Goal: Task Accomplishment & Management: Manage account settings

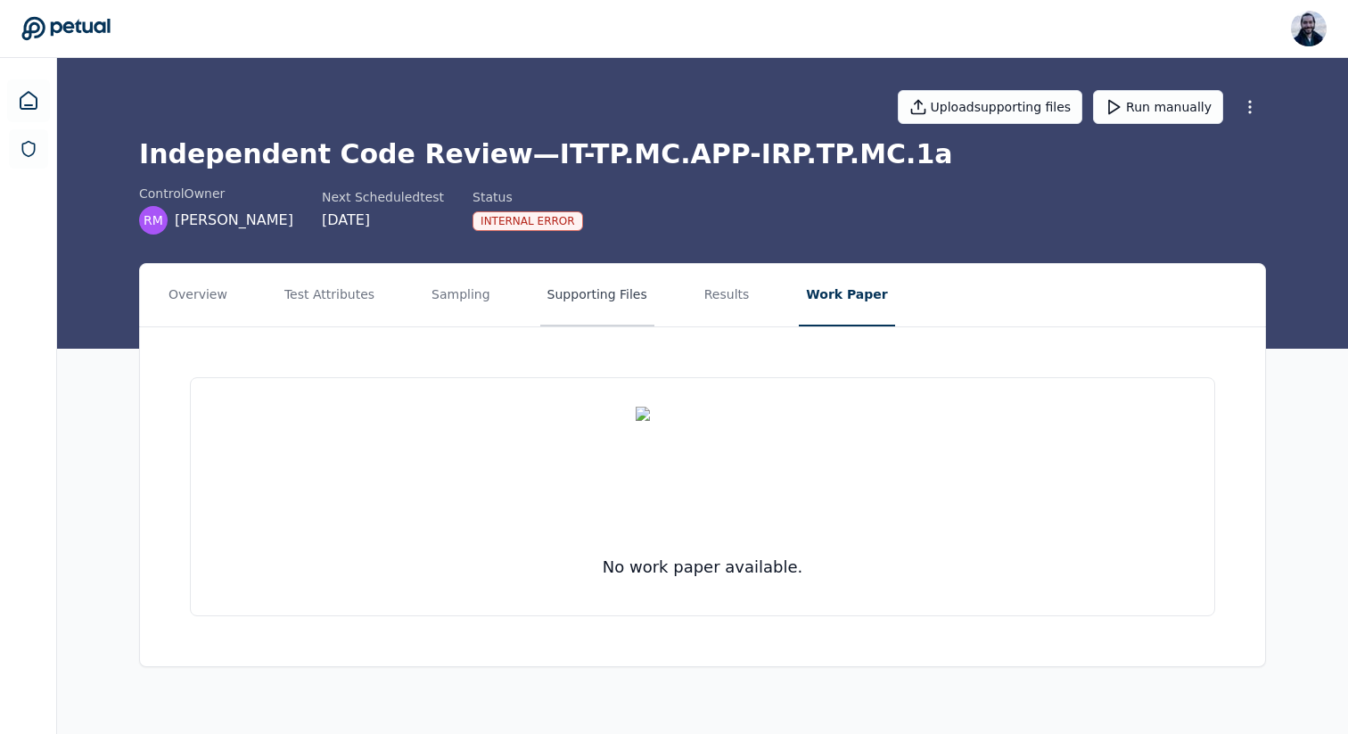
click at [579, 289] on button "Supporting Files" at bounding box center [597, 295] width 114 height 62
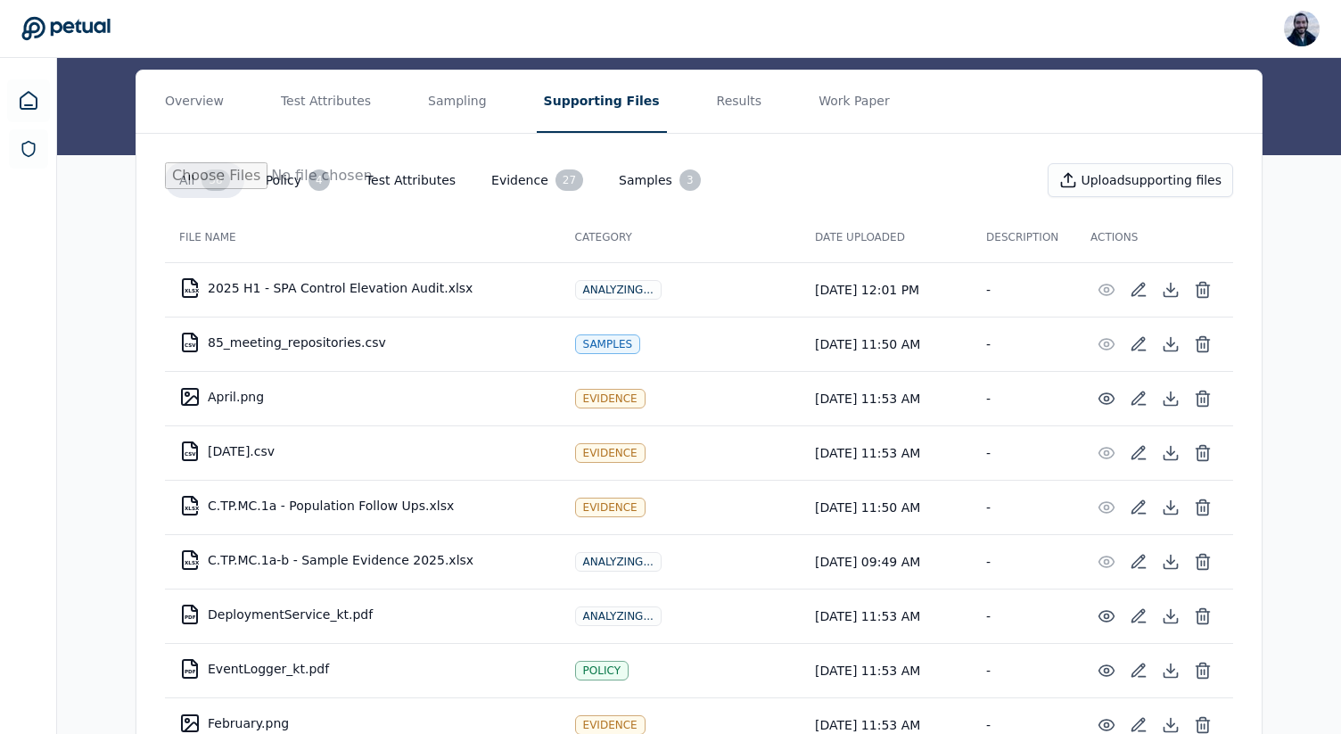
scroll to position [185, 0]
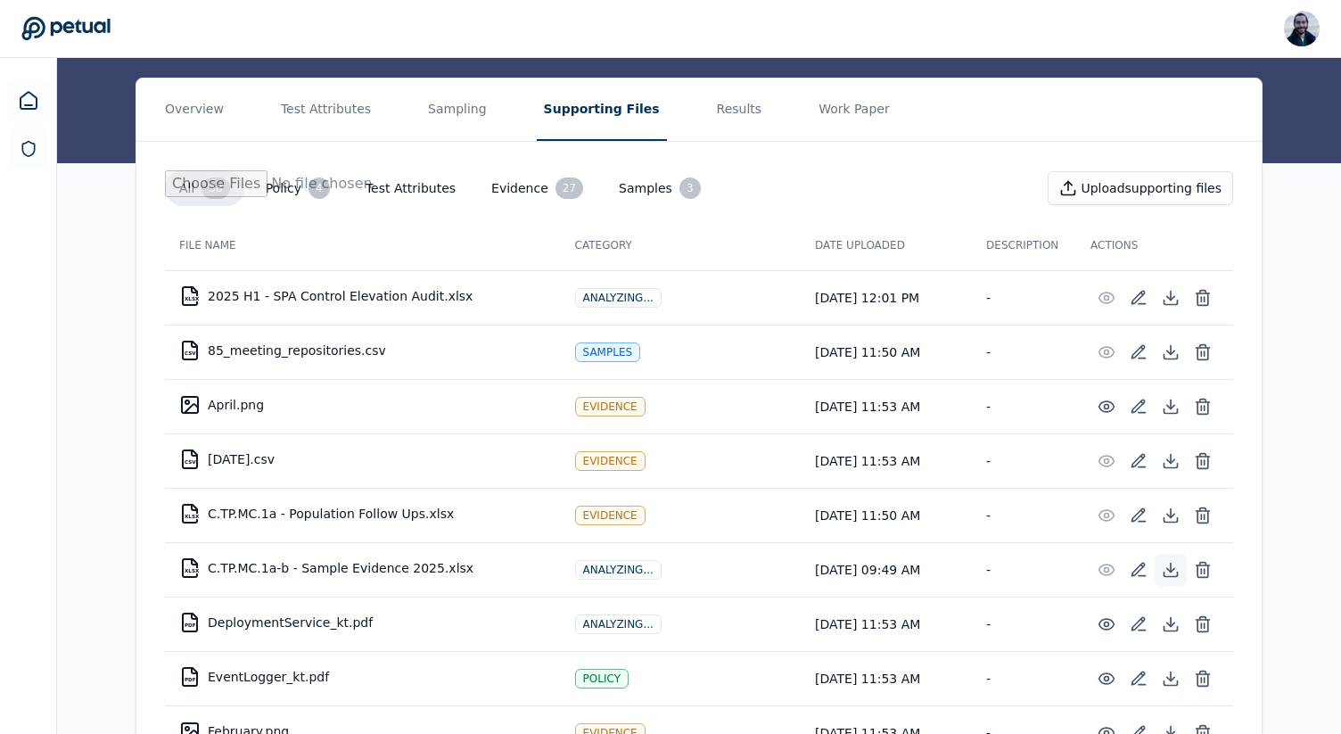
click at [1176, 561] on icon at bounding box center [1170, 570] width 18 height 18
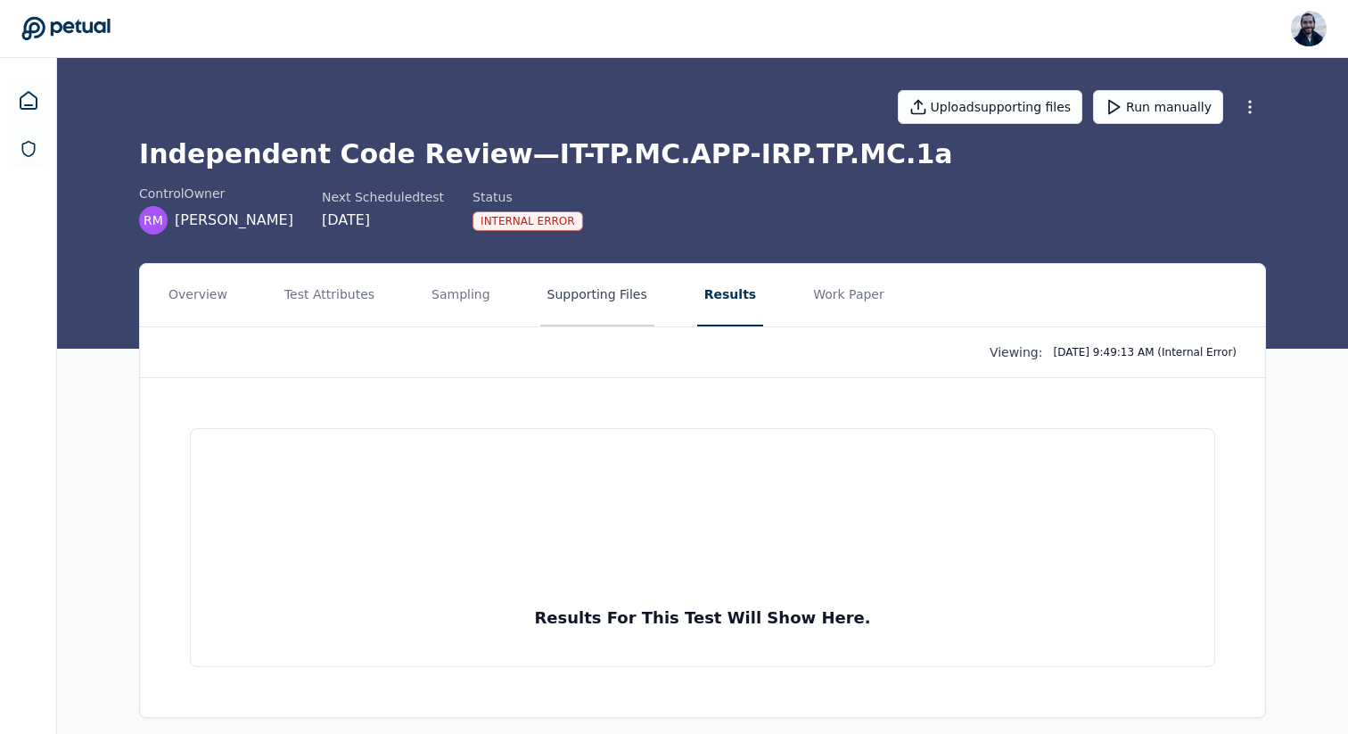
click at [598, 280] on button "Supporting Files" at bounding box center [597, 295] width 114 height 62
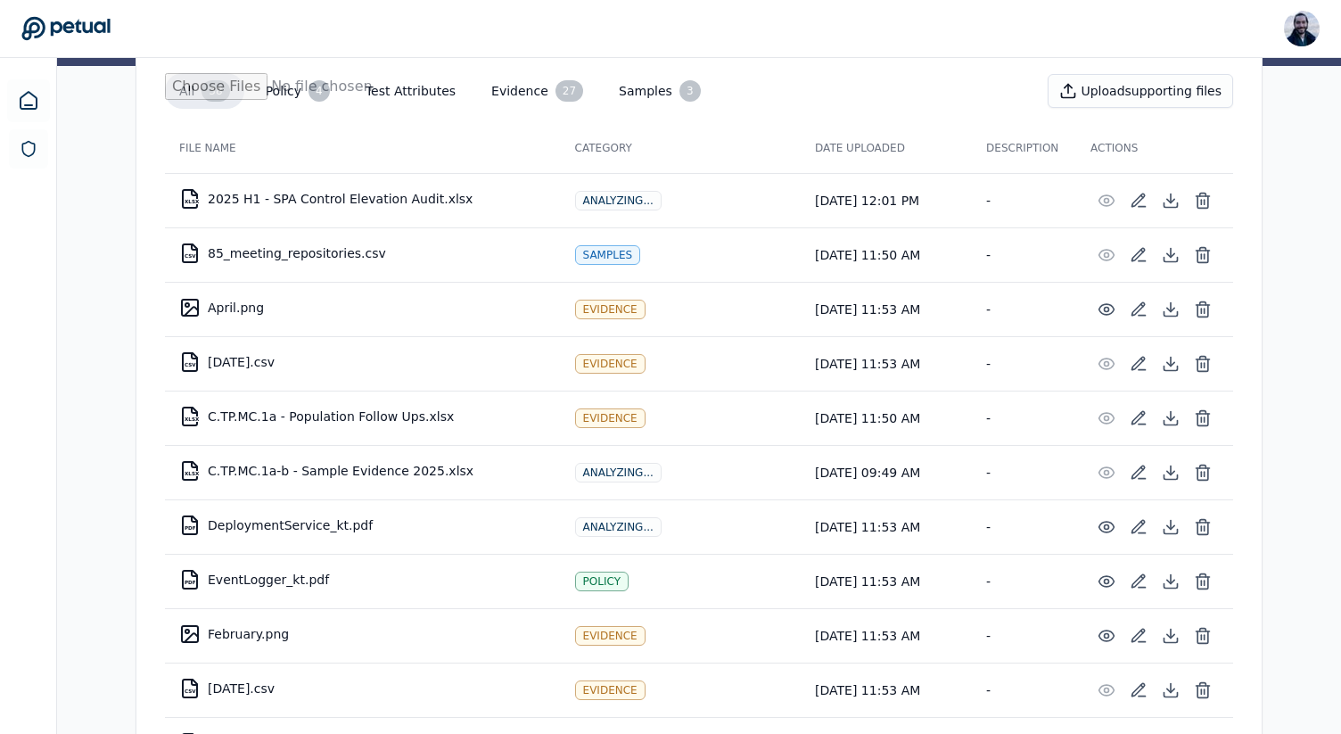
scroll to position [300, 0]
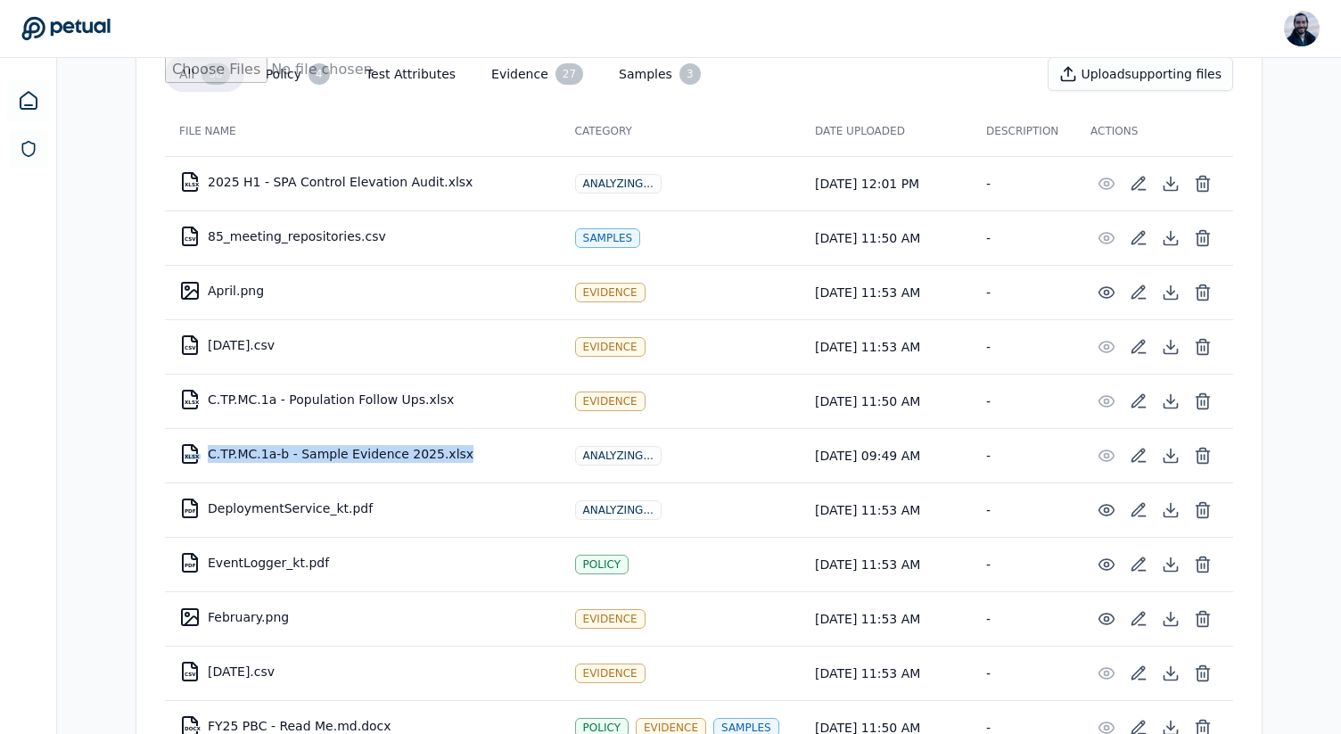
drag, startPoint x: 474, startPoint y: 448, endPoint x: 410, endPoint y: 464, distance: 66.2
click at [409, 464] on td "XLSX C.TP.MC.1a-b - Sample Evidence 2025.xlsx" at bounding box center [363, 453] width 396 height 43
click at [475, 457] on td "XLSX C.TP.MC.1a-b - Sample Evidence 2025.xlsx" at bounding box center [363, 453] width 396 height 43
drag, startPoint x: 472, startPoint y: 457, endPoint x: 454, endPoint y: 455, distance: 18.0
click at [454, 455] on td "XLSX C.TP.MC.1a-b - Sample Evidence 2025.xlsx" at bounding box center [363, 453] width 396 height 43
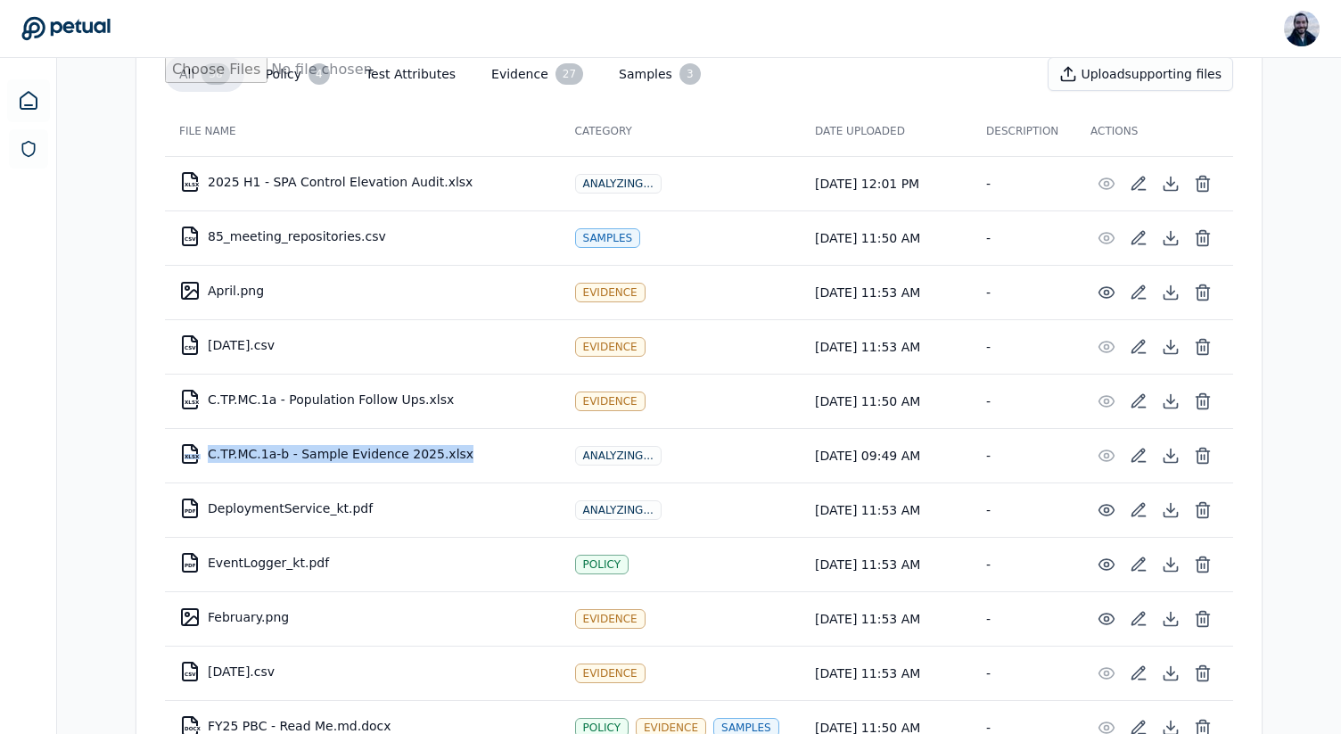
copy td "XLSX C.TP.MC.1a-b - Sample Evidence 2025.xlsx"
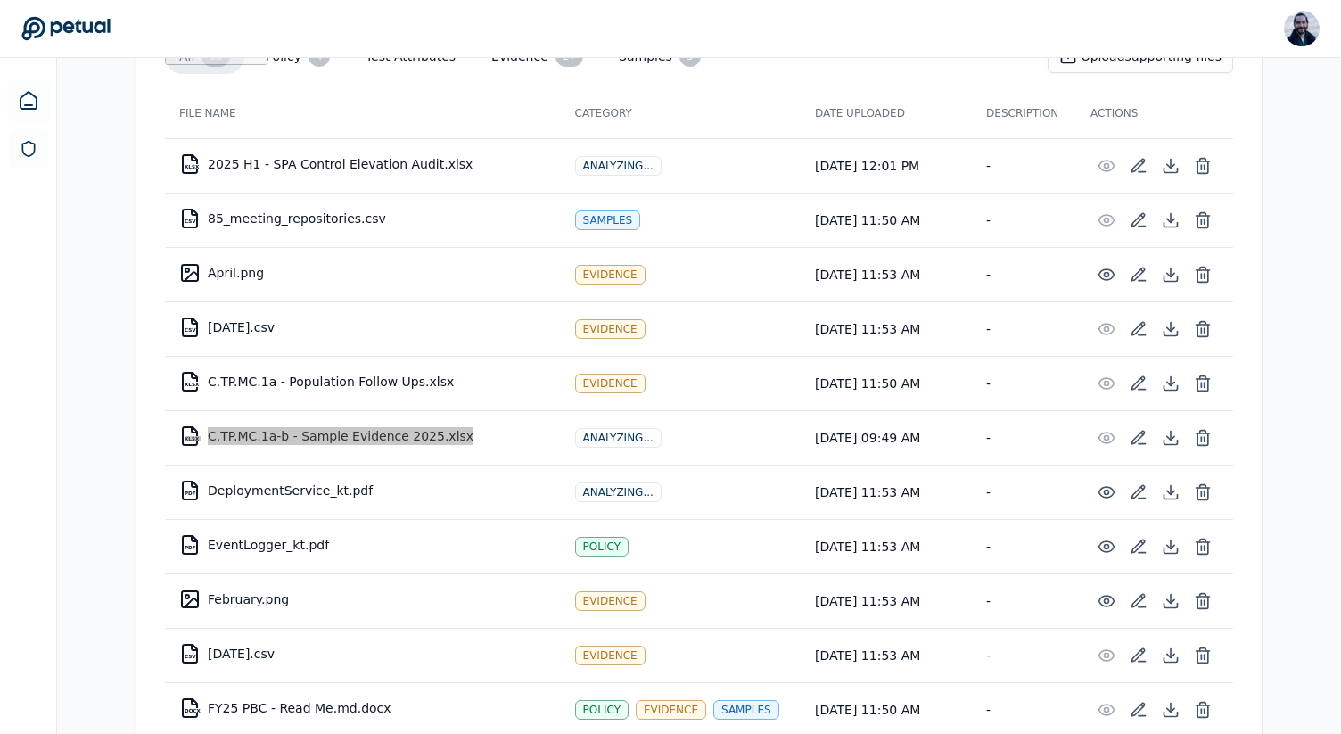
scroll to position [331, 0]
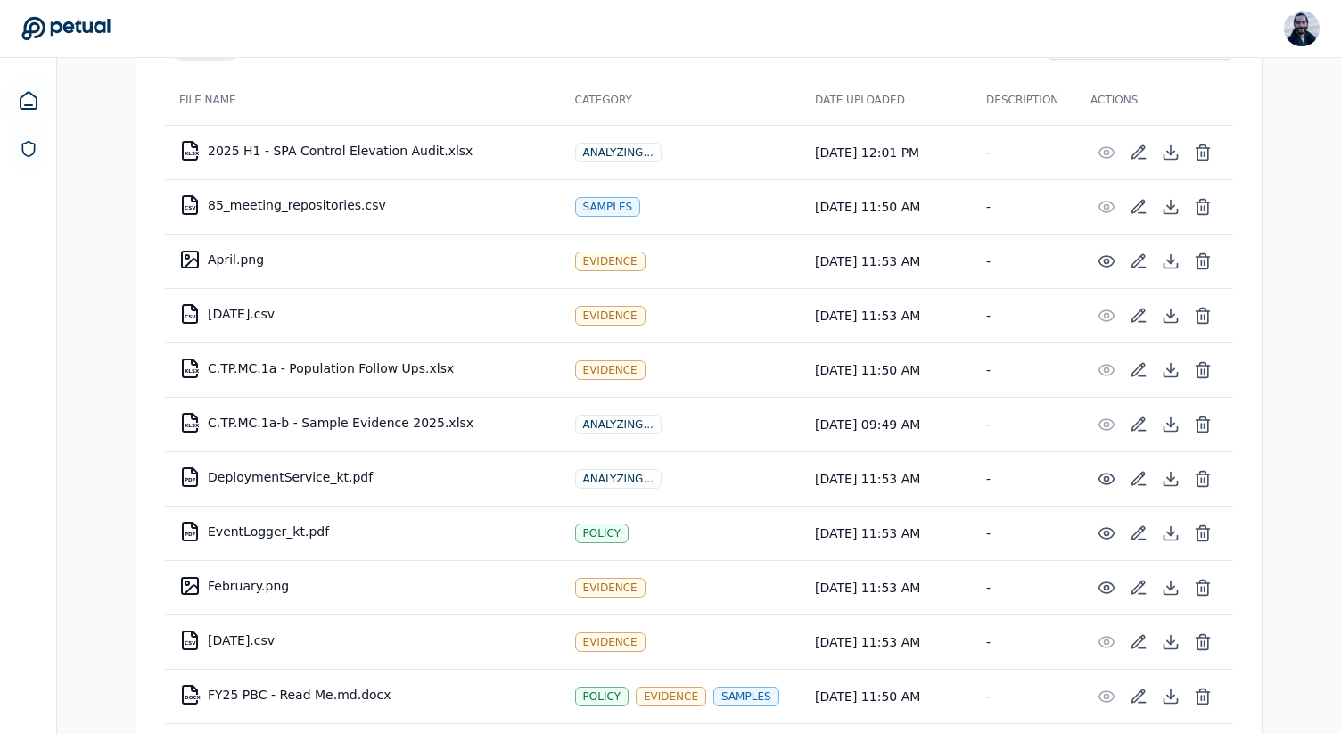
click at [460, 419] on td "XLSX C.TP.MC.1a-b - Sample Evidence 2025.xlsx" at bounding box center [363, 422] width 396 height 43
drag, startPoint x: 453, startPoint y: 422, endPoint x: 209, endPoint y: 424, distance: 243.4
click at [209, 424] on td "XLSX C.TP.MC.1a-b - Sample Evidence 2025.xlsx" at bounding box center [363, 422] width 396 height 43
copy td "C.TP.MC.1a-b - Sample Evidence 2025.xlsx"
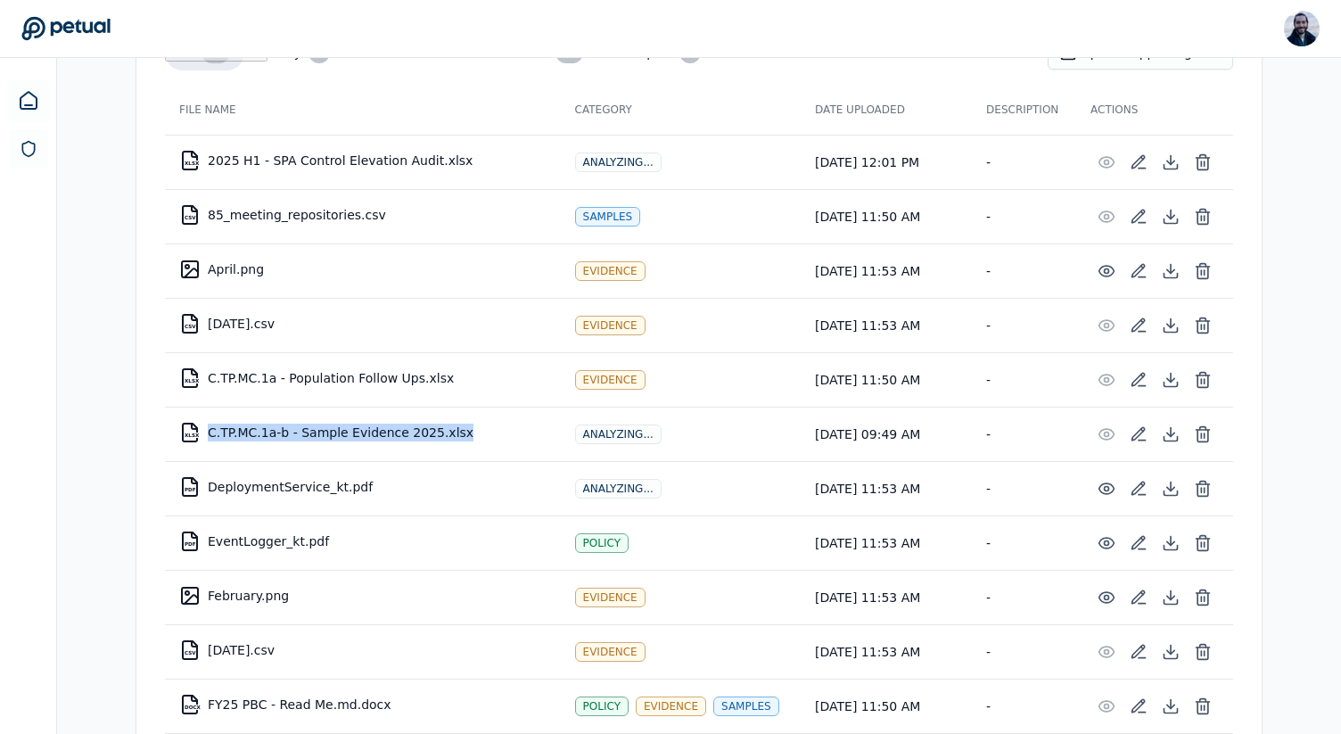
scroll to position [326, 0]
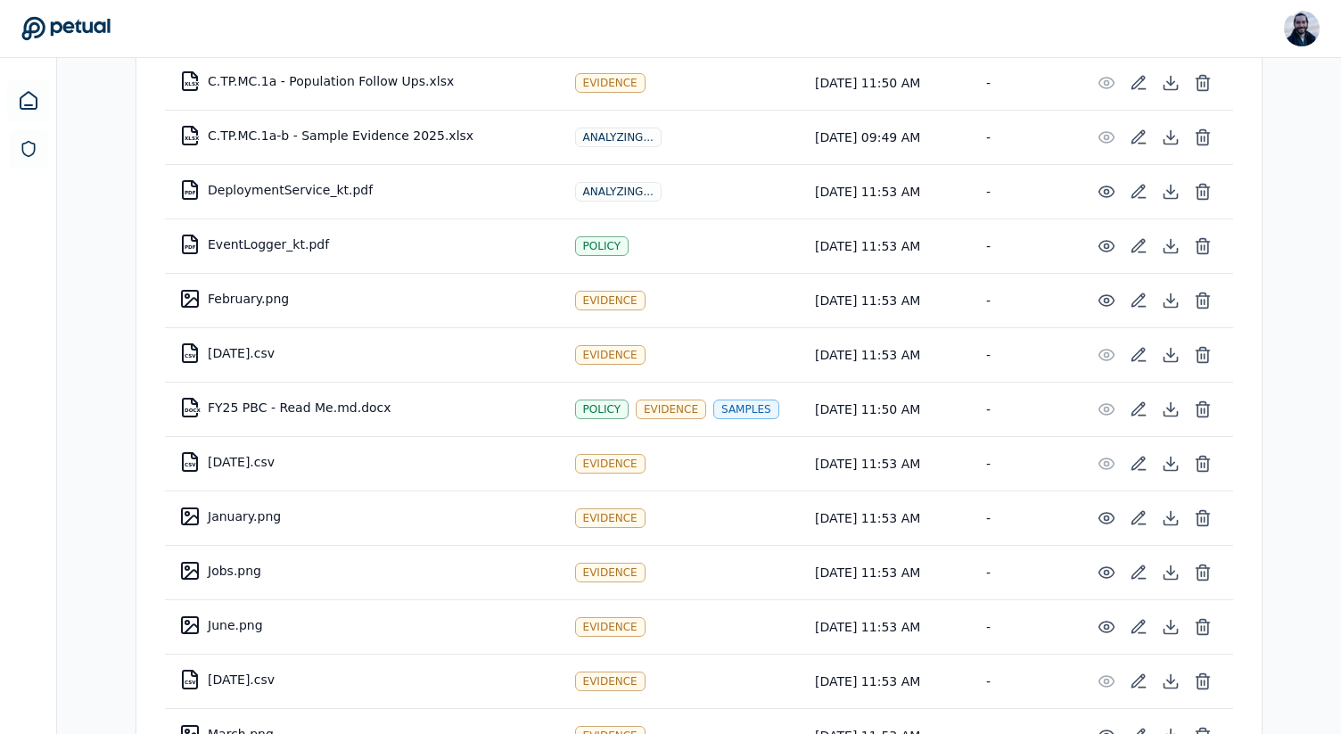
scroll to position [638, 0]
